Goal: Register for event/course

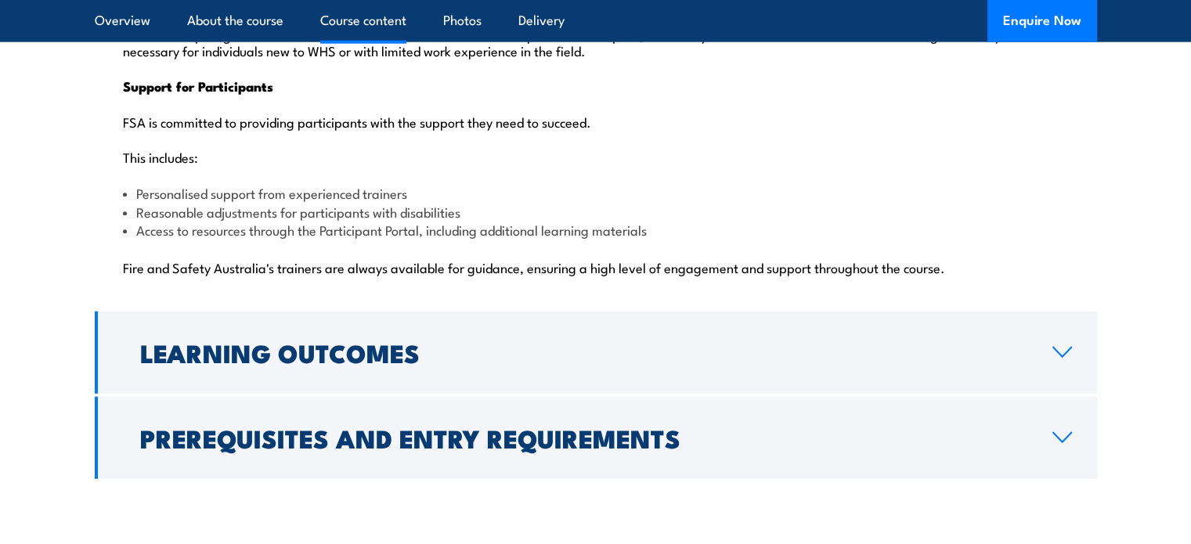
scroll to position [3921, 0]
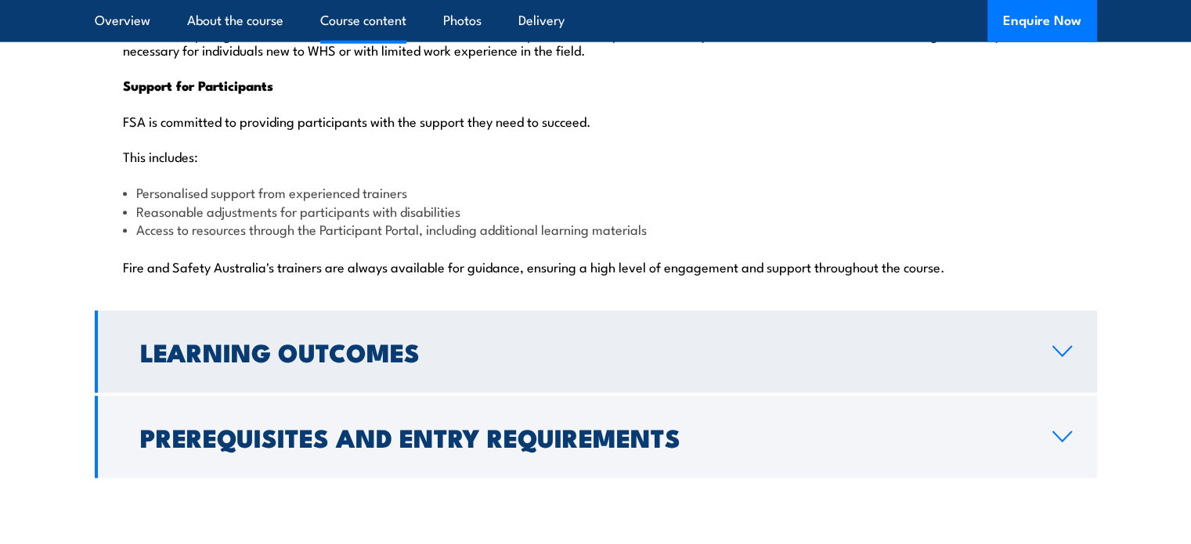
click at [936, 311] on link "Learning Outcomes" at bounding box center [596, 352] width 1002 height 82
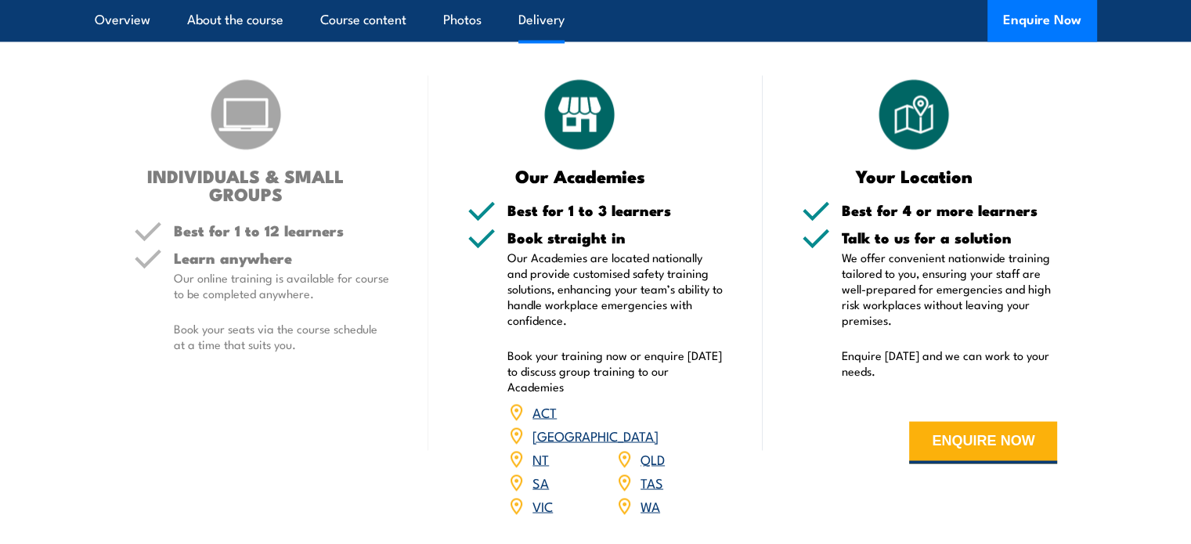
scroll to position [2825, 0]
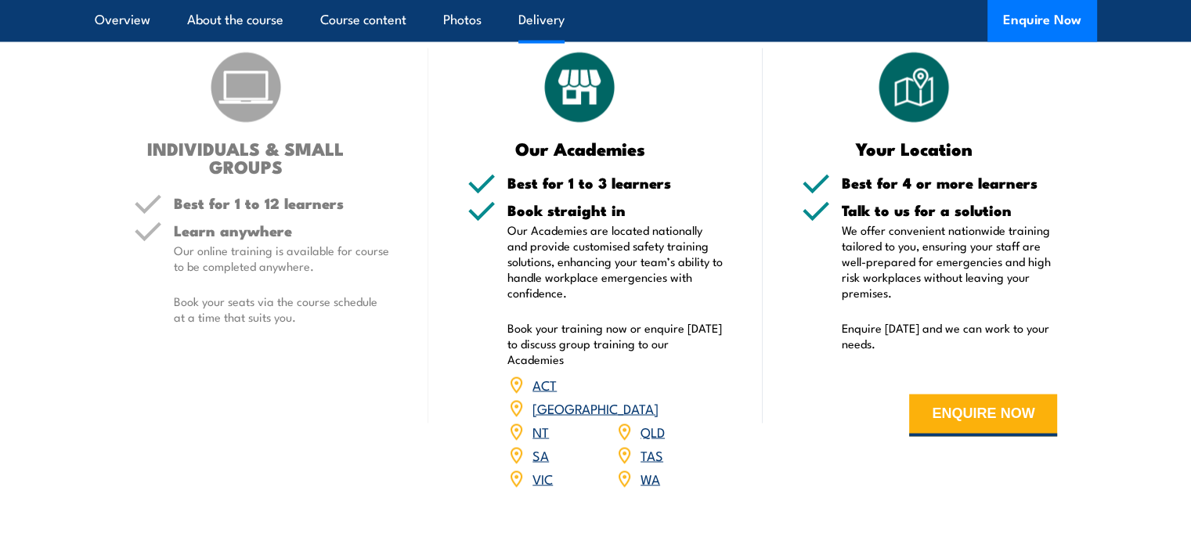
click at [539, 445] on link "SA" at bounding box center [540, 454] width 16 height 19
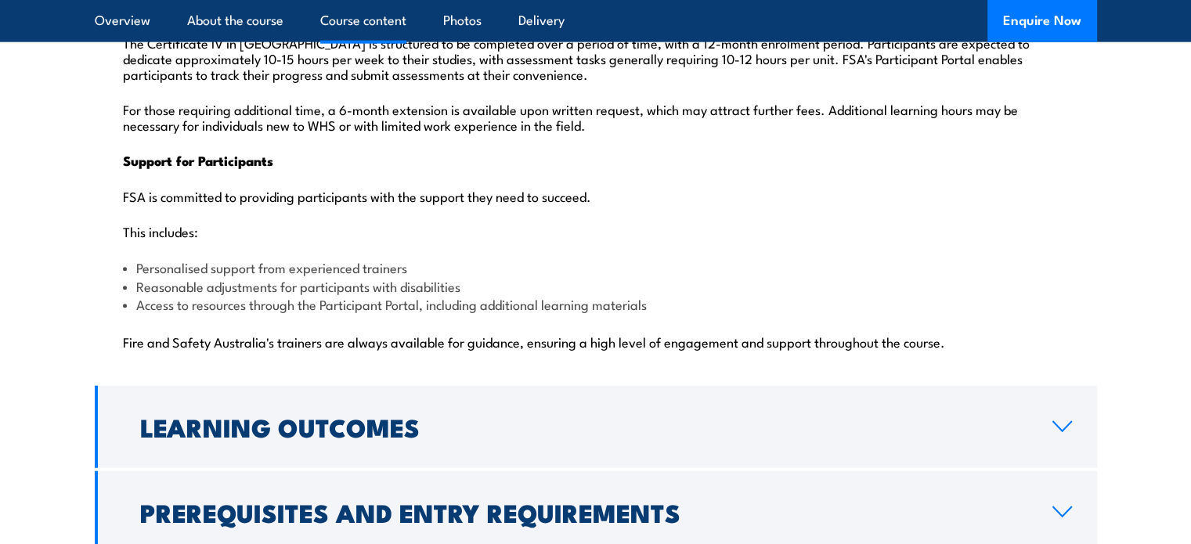
scroll to position [3843, 0]
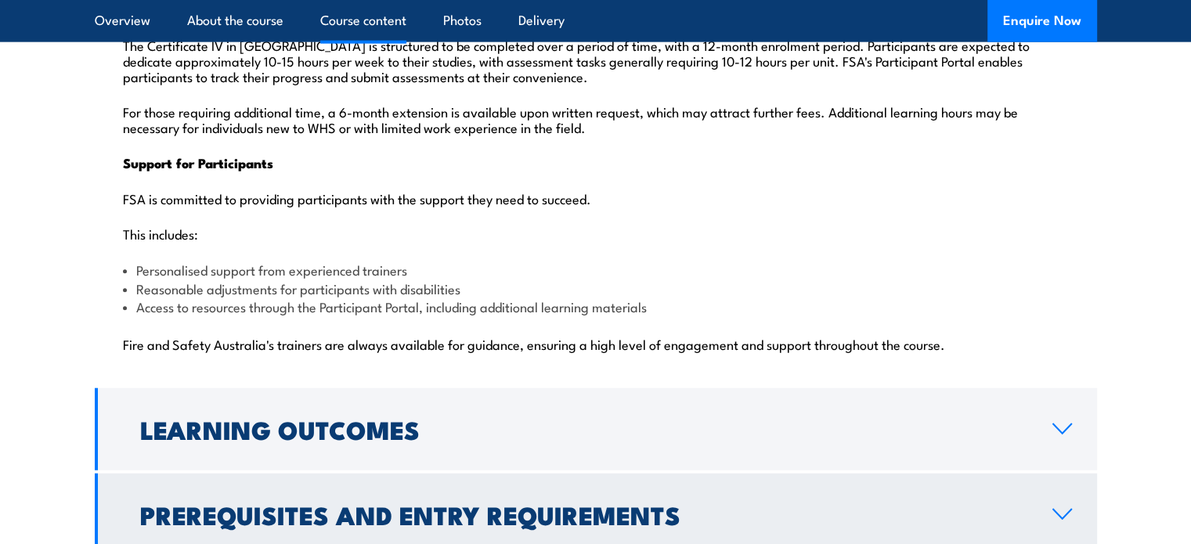
click at [485, 503] on h2 "Prerequisites and Entry Requirements" at bounding box center [583, 514] width 887 height 22
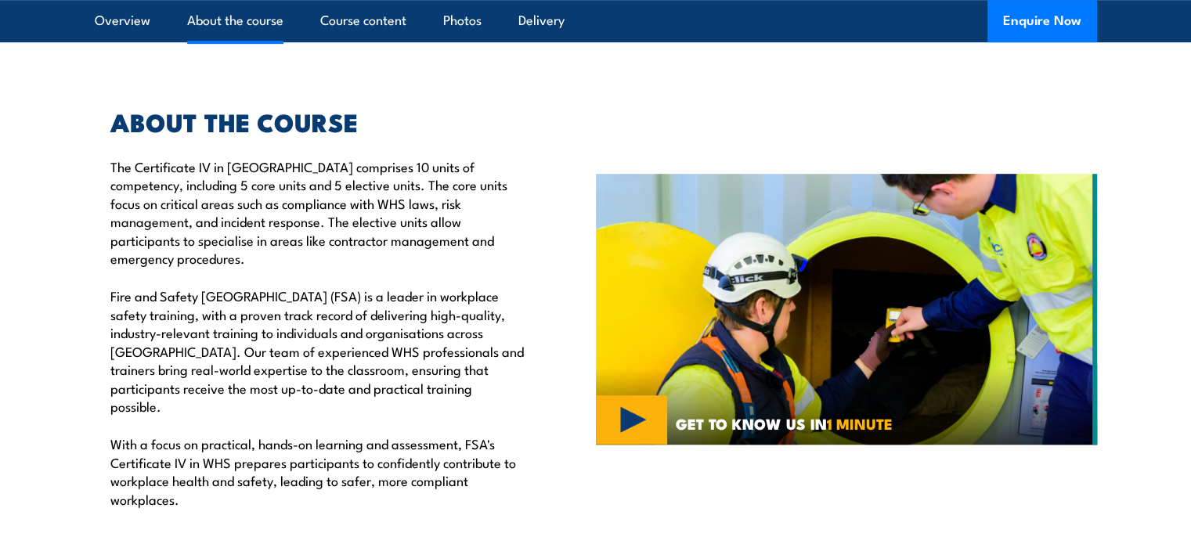
scroll to position [1409, 0]
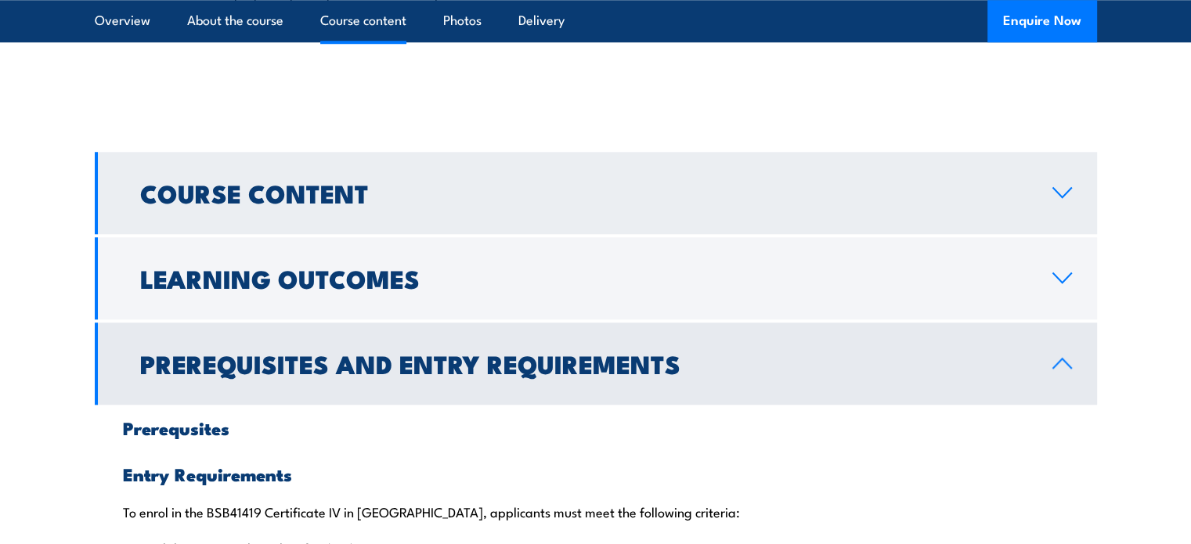
click at [677, 182] on h2 "Course Content" at bounding box center [583, 193] width 887 height 22
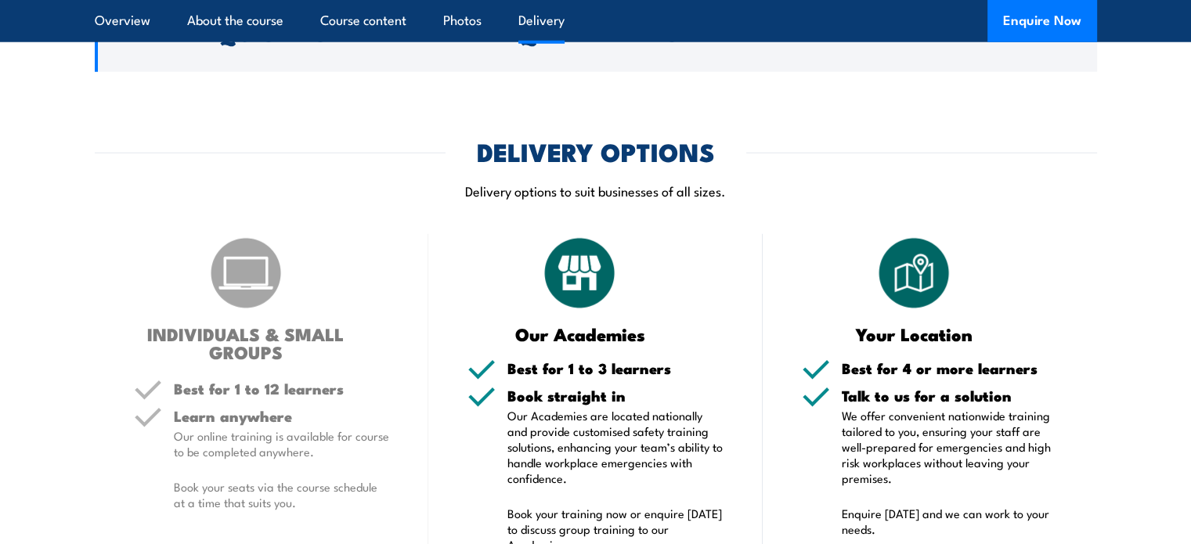
scroll to position [4462, 0]
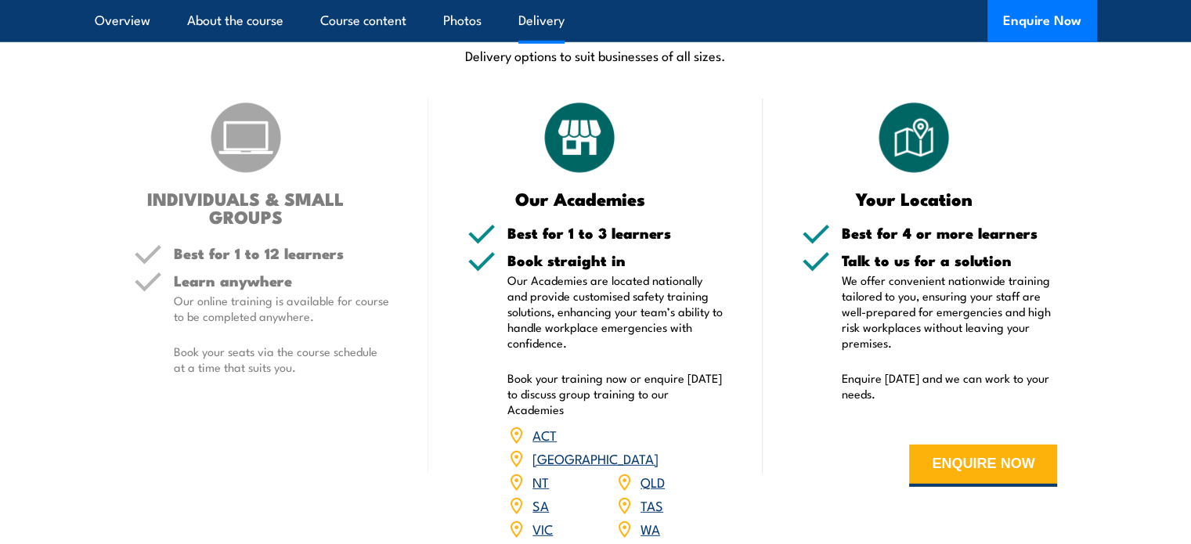
click at [286, 293] on p "Our online training is available for course to be completed anywhere." at bounding box center [282, 308] width 216 height 31
click at [319, 184] on div "INDIVIDUALS & SMALL GROUPS Best for 1 to 12 learners Learn anywhere Our online …" at bounding box center [262, 330] width 334 height 462
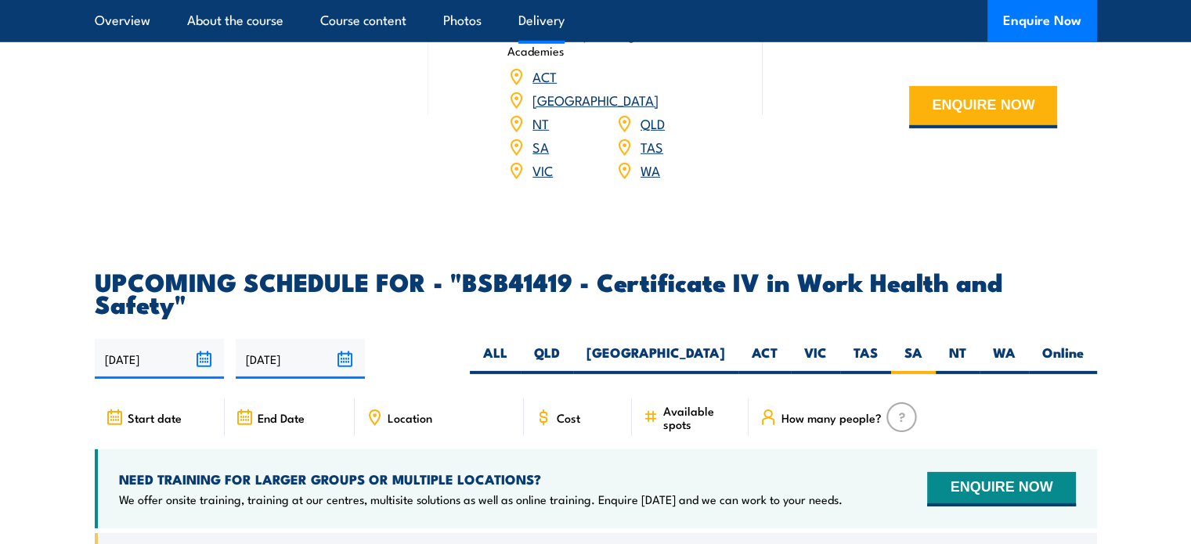
scroll to position [4932, 0]
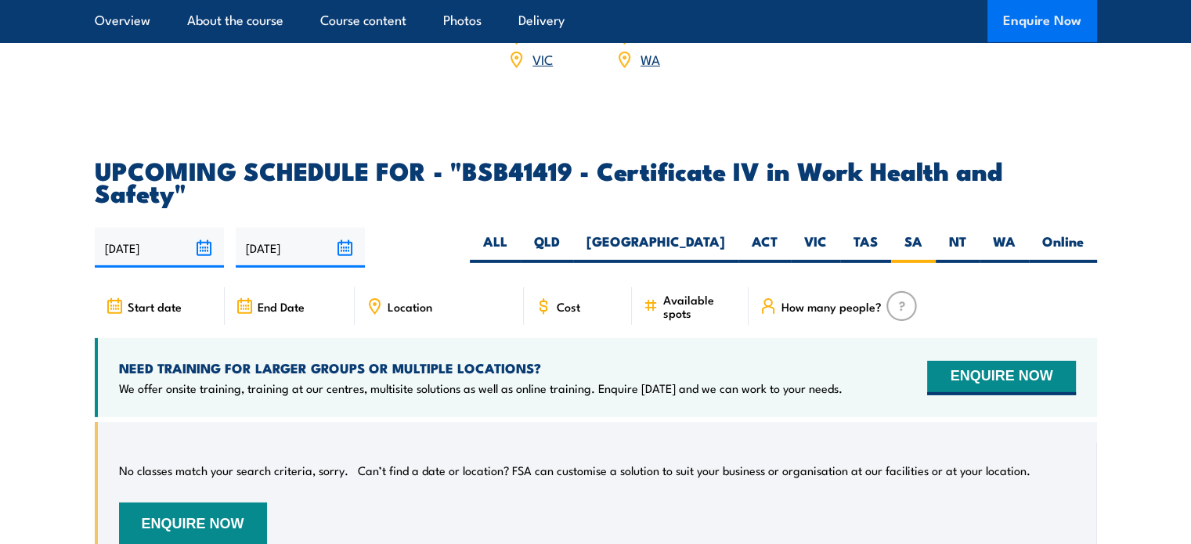
click at [1038, 22] on button "Enquire Now" at bounding box center [1042, 21] width 110 height 42
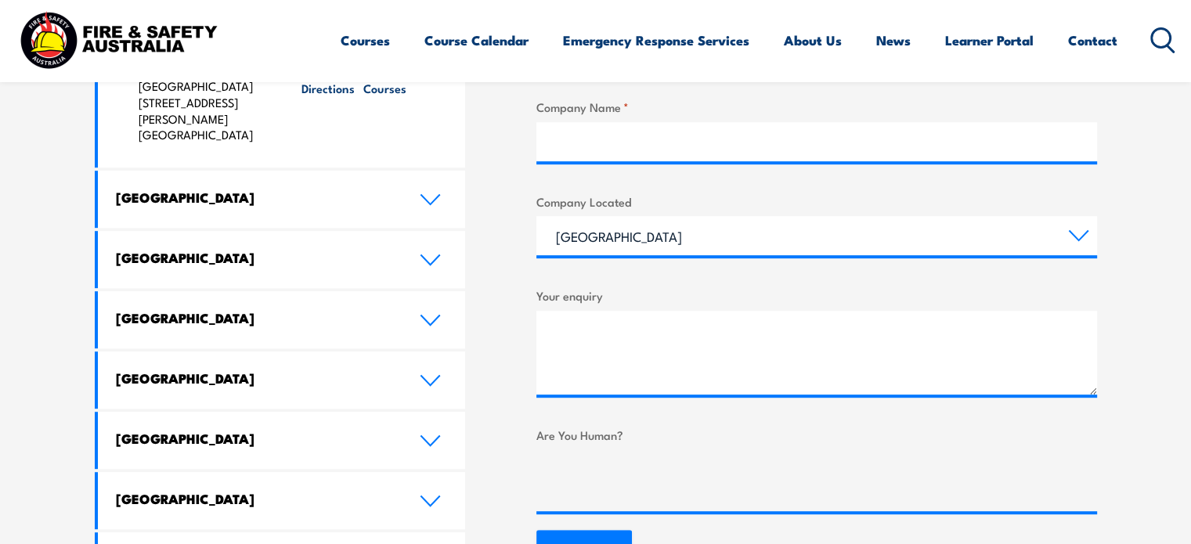
scroll to position [861, 0]
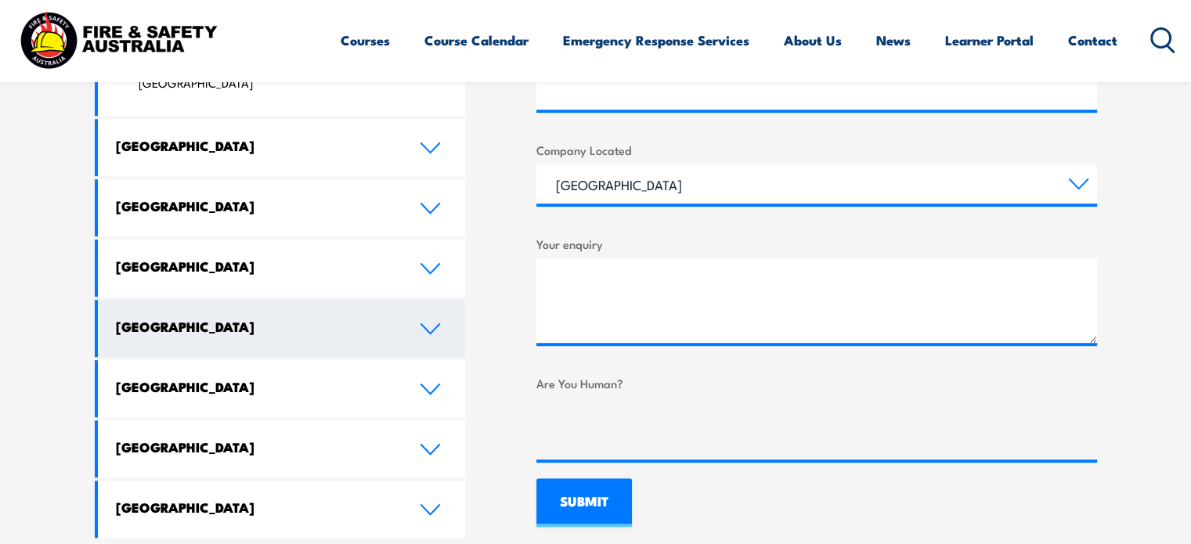
click at [427, 300] on link "[GEOGRAPHIC_DATA]" at bounding box center [282, 328] width 368 height 57
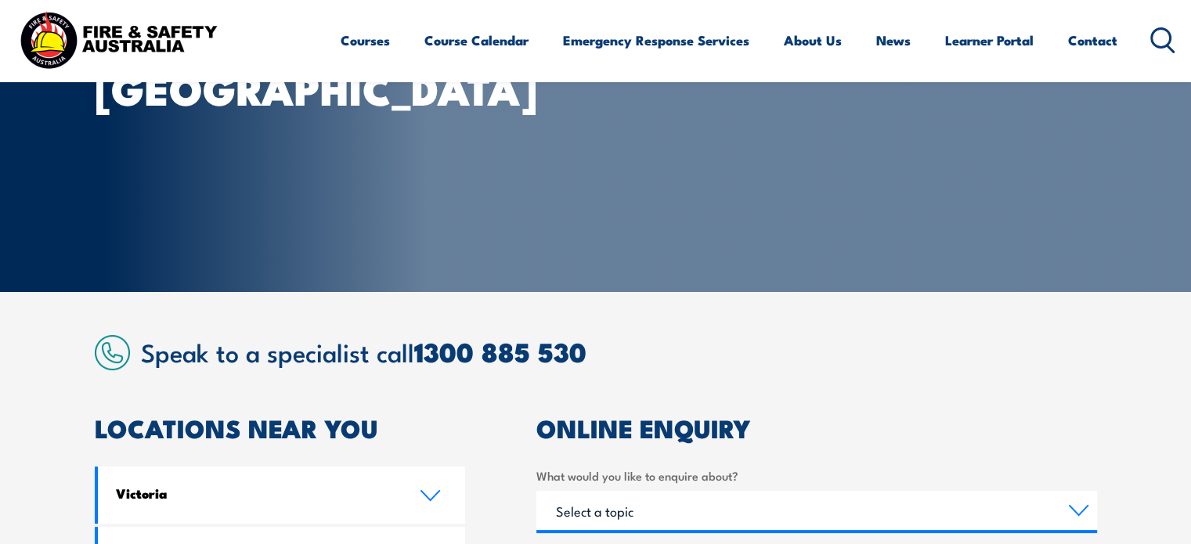
scroll to position [0, 0]
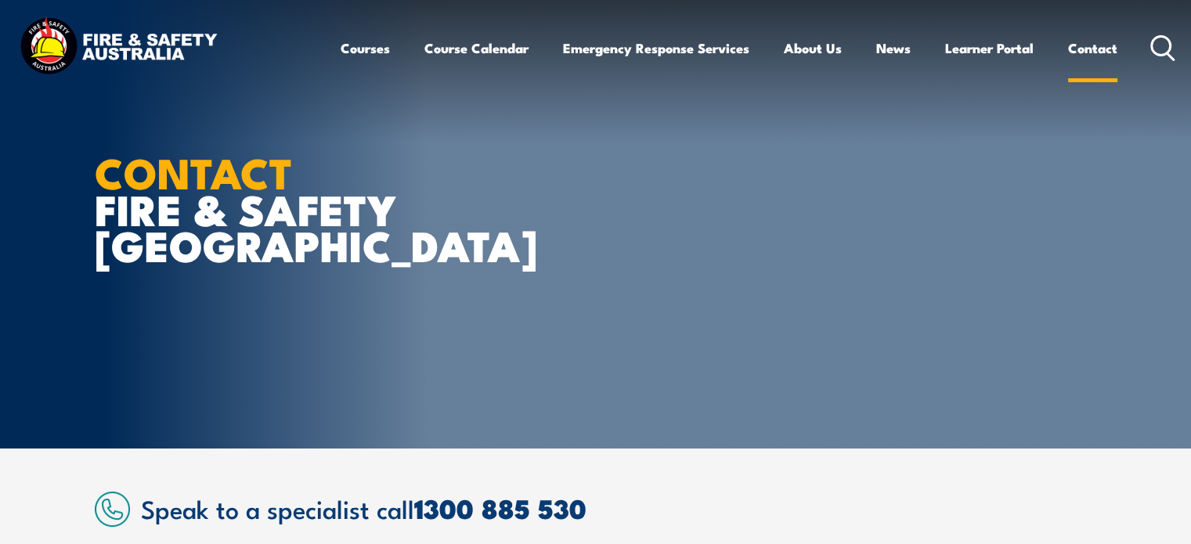
click at [1101, 53] on link "Contact" at bounding box center [1092, 47] width 49 height 41
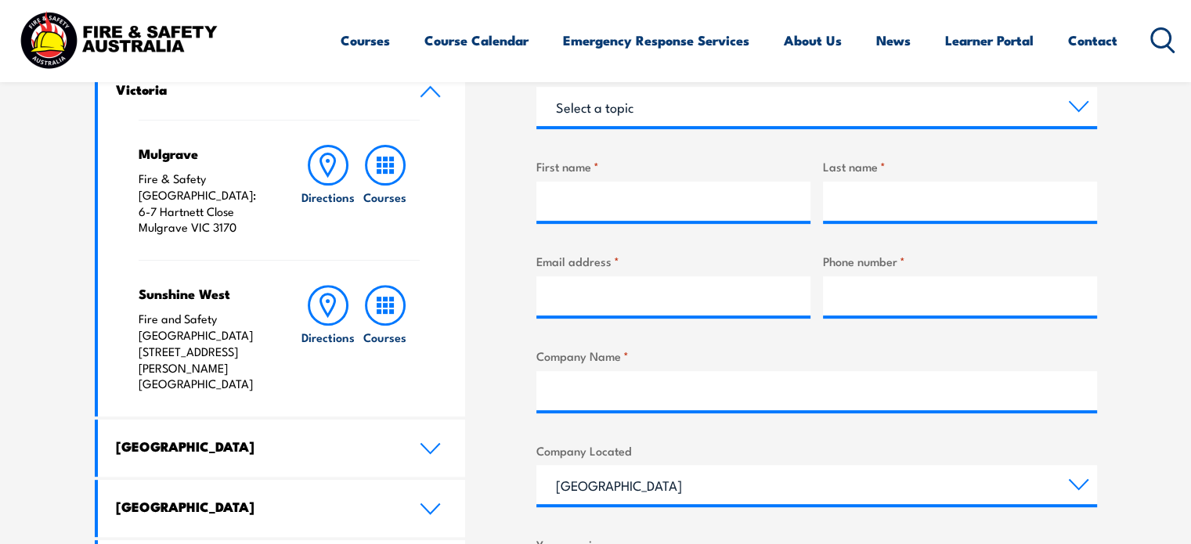
scroll to position [626, 0]
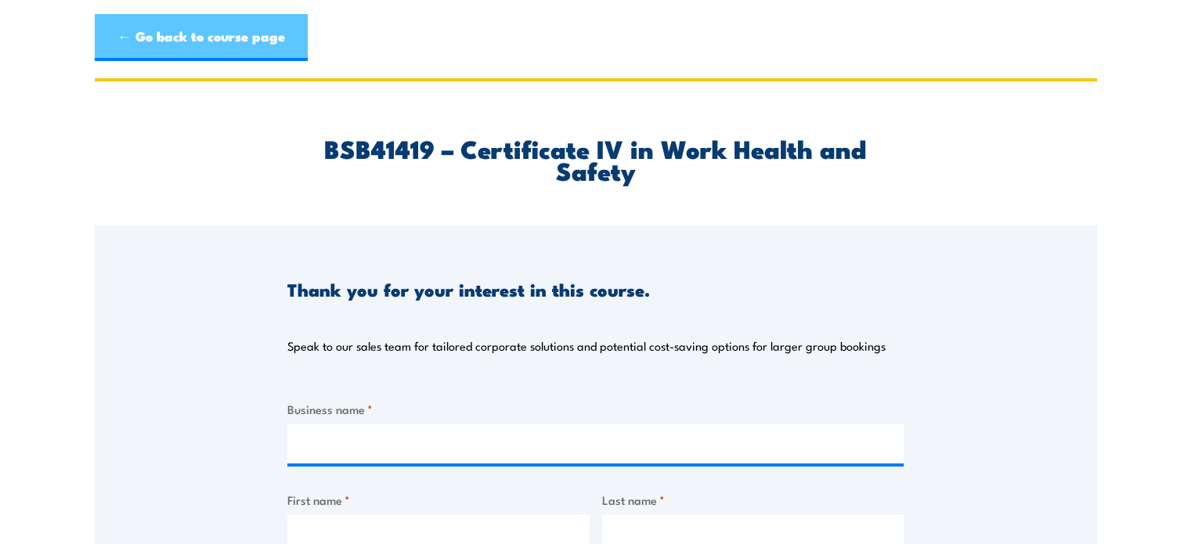
click at [160, 40] on link "← Go back to course page" at bounding box center [201, 37] width 213 height 47
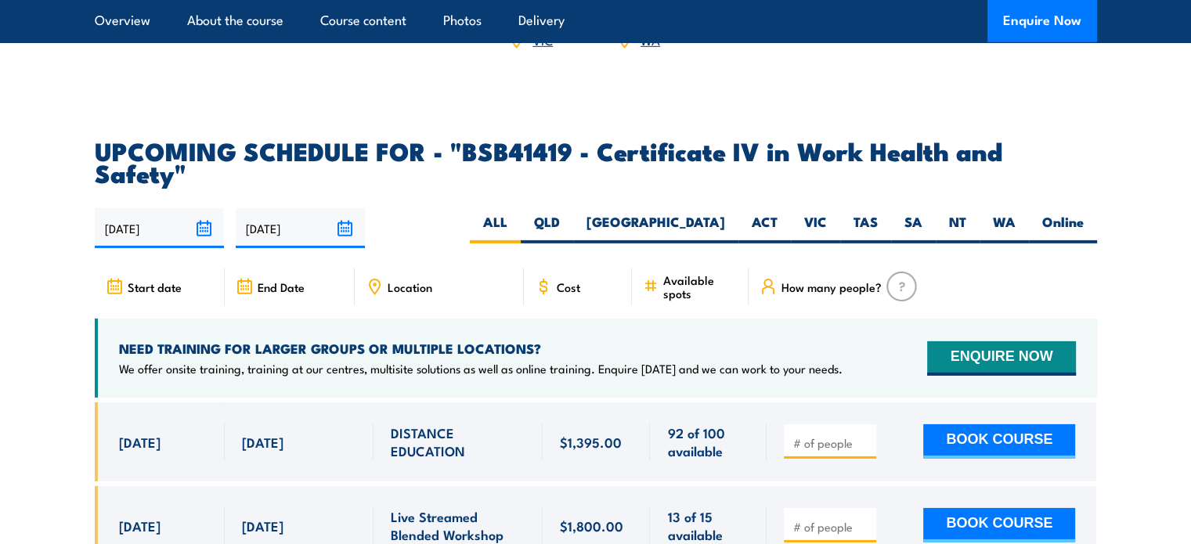
scroll to position [4939, 0]
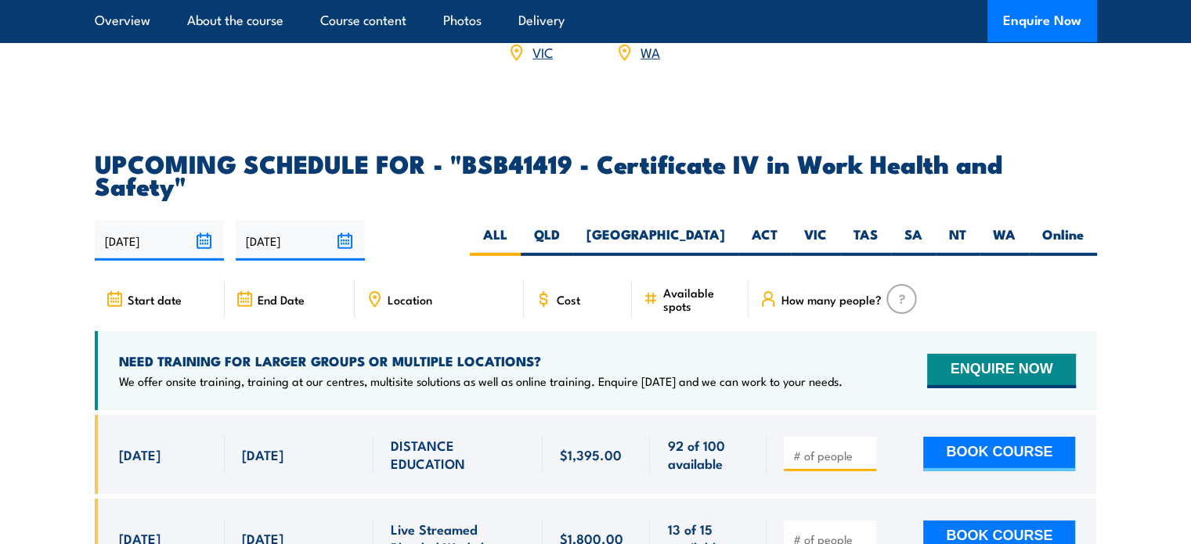
click at [153, 293] on span "Start date" at bounding box center [155, 299] width 54 height 13
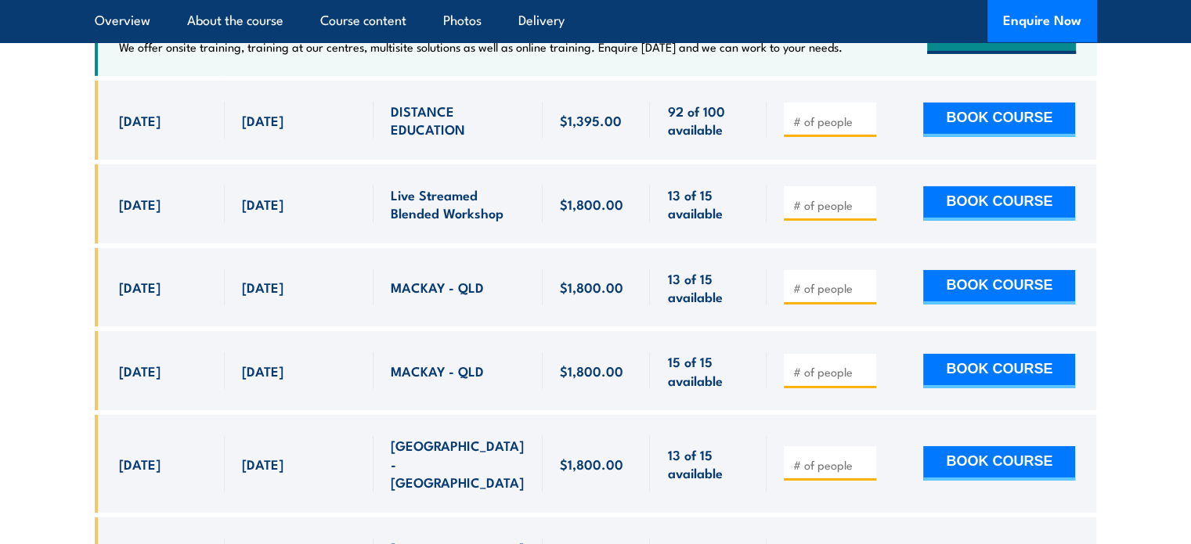
scroll to position [5017, 0]
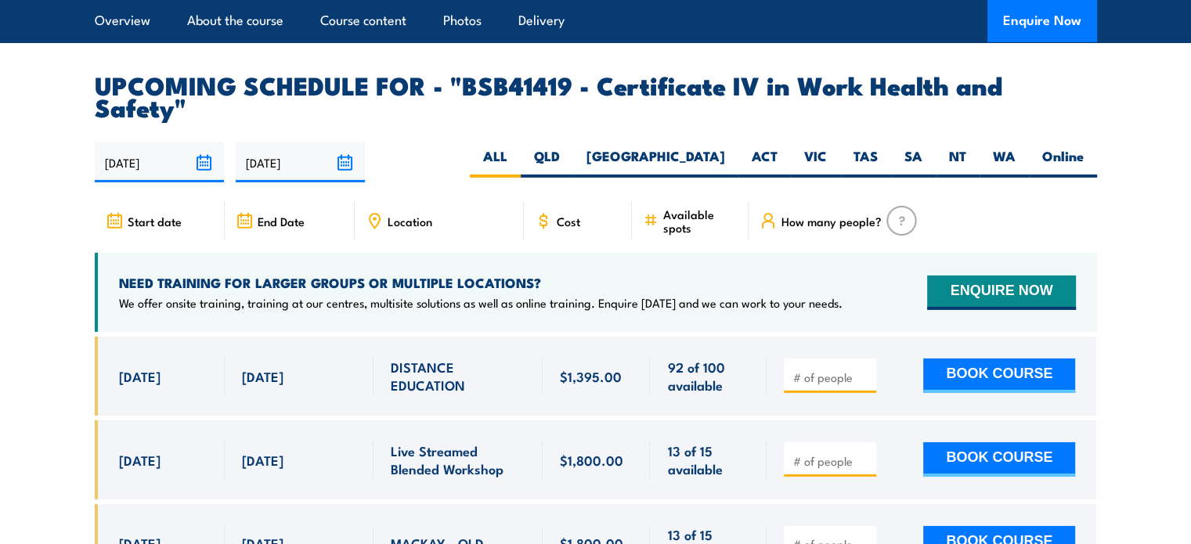
click at [427, 215] on span "Location" at bounding box center [410, 221] width 45 height 13
click at [1070, 147] on label "Online" at bounding box center [1063, 162] width 68 height 31
click at [1084, 147] on input "Online" at bounding box center [1089, 152] width 10 height 10
radio input "true"
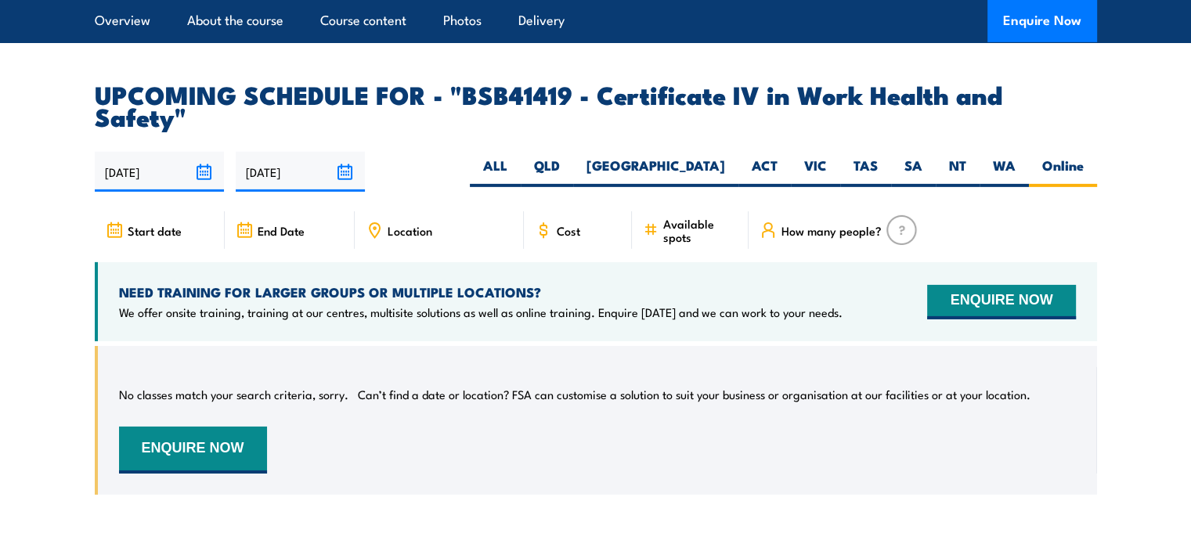
scroll to position [5017, 0]
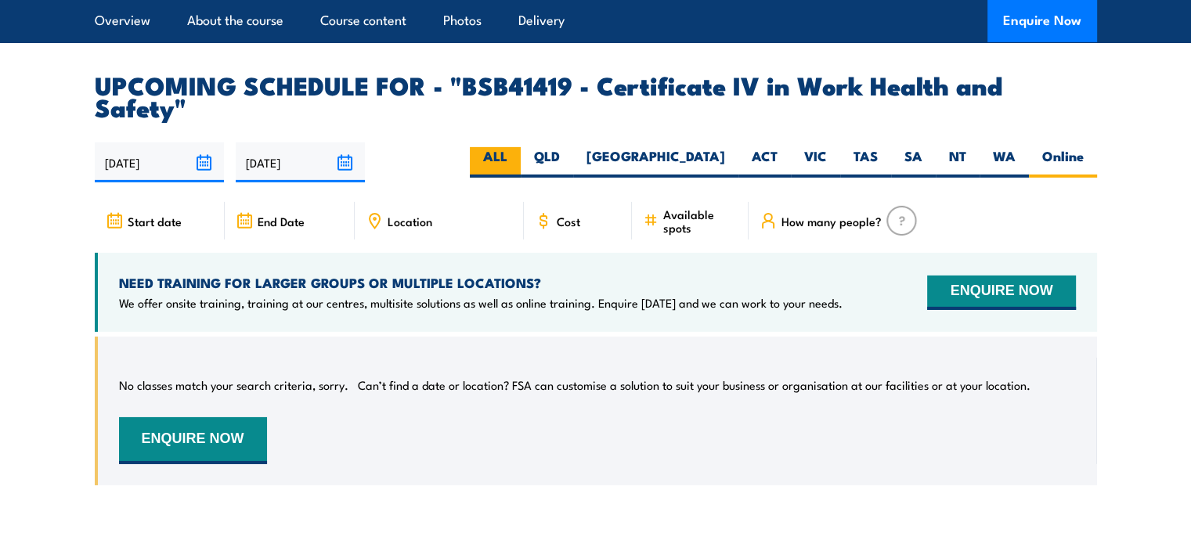
click at [521, 147] on label "ALL" at bounding box center [495, 162] width 51 height 31
click at [517, 147] on input "ALL" at bounding box center [512, 152] width 10 height 10
radio input "true"
